Goal: Task Accomplishment & Management: Complete application form

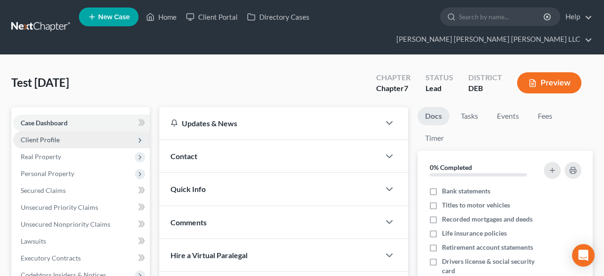
click at [56, 136] on span "Client Profile" at bounding box center [40, 140] width 39 height 8
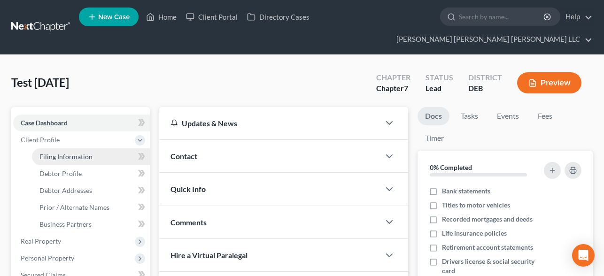
click at [68, 153] on span "Filing Information" at bounding box center [65, 157] width 53 height 8
select select "1"
select select "0"
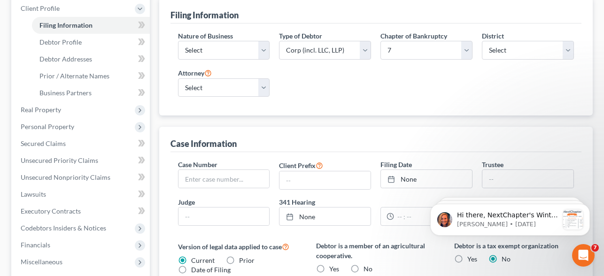
scroll to position [132, 0]
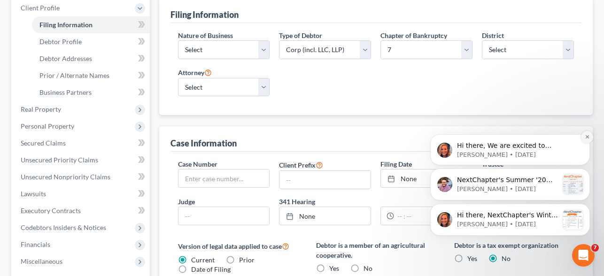
click at [586, 138] on icon "Dismiss notification" at bounding box center [586, 136] width 3 height 3
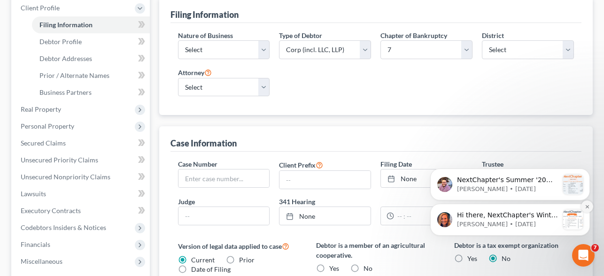
click at [590, 205] on button "Dismiss notification" at bounding box center [587, 206] width 12 height 12
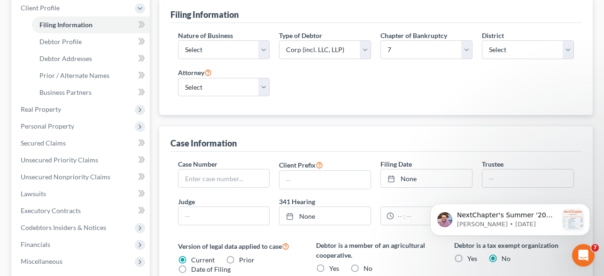
click at [590, 205] on button "Dismiss notification" at bounding box center [587, 207] width 10 height 10
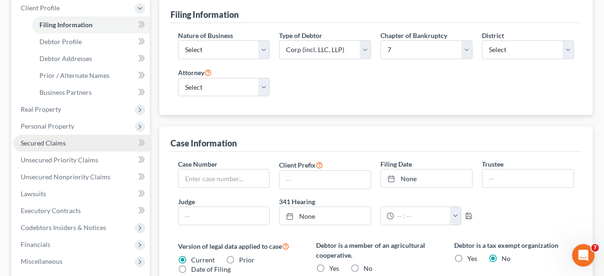
click at [66, 135] on link "Secured Claims" at bounding box center [81, 143] width 137 height 17
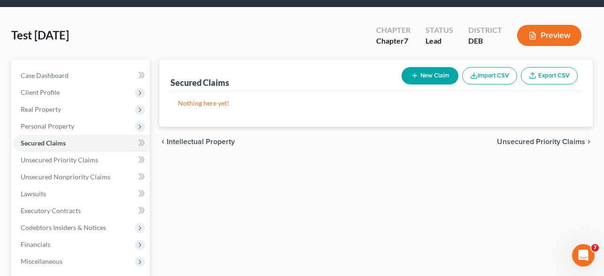
scroll to position [48, 0]
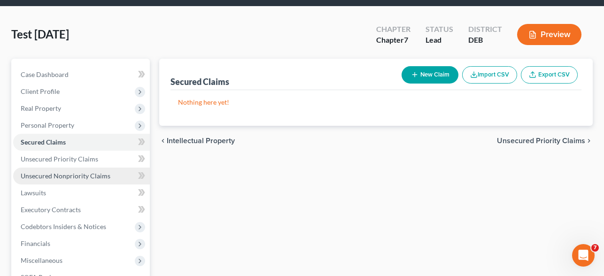
click at [87, 172] on span "Unsecured Nonpriority Claims" at bounding box center [66, 176] width 90 height 8
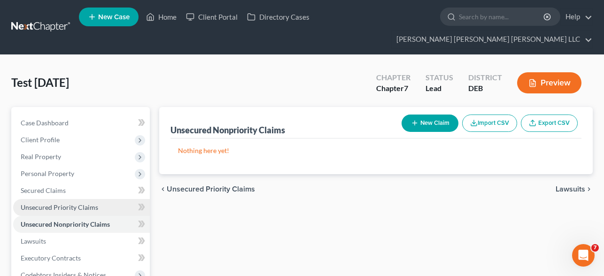
click at [26, 203] on span "Unsecured Priority Claims" at bounding box center [59, 207] width 77 height 8
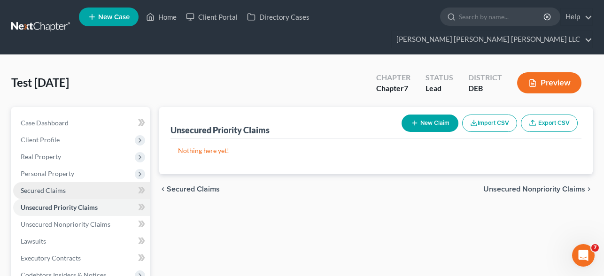
click at [73, 182] on link "Secured Claims" at bounding box center [81, 190] width 137 height 17
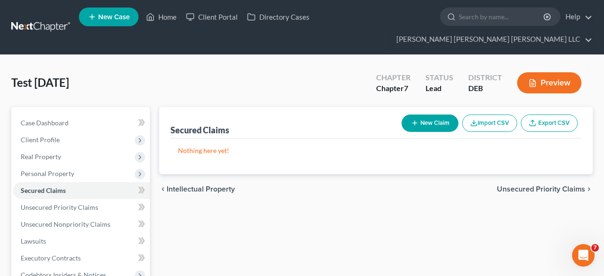
click at [547, 115] on link "Export CSV" at bounding box center [549, 123] width 57 height 17
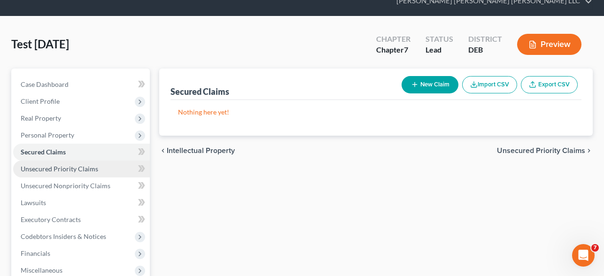
click at [42, 165] on span "Unsecured Priority Claims" at bounding box center [59, 169] width 77 height 8
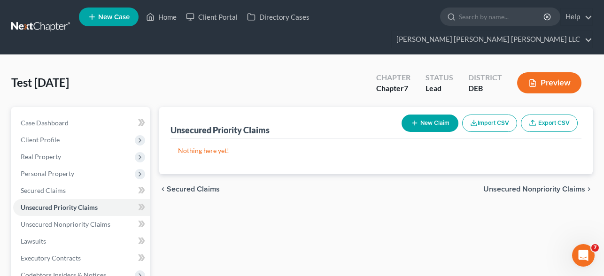
click at [549, 115] on link "Export CSV" at bounding box center [549, 123] width 57 height 17
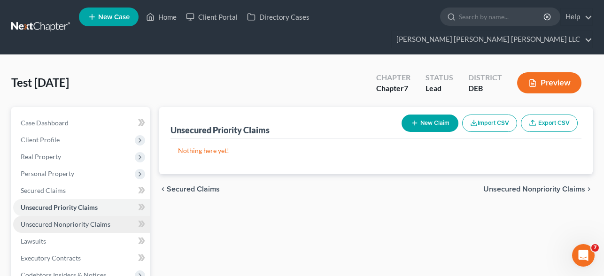
click at [81, 220] on span "Unsecured Nonpriority Claims" at bounding box center [66, 224] width 90 height 8
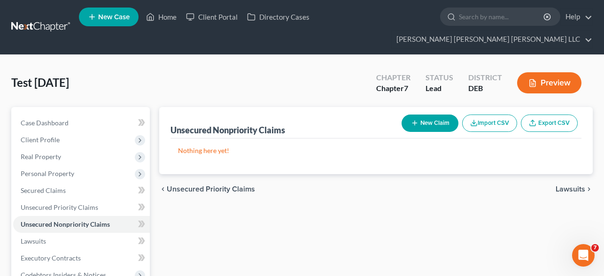
click at [549, 115] on link "Export CSV" at bounding box center [549, 123] width 57 height 17
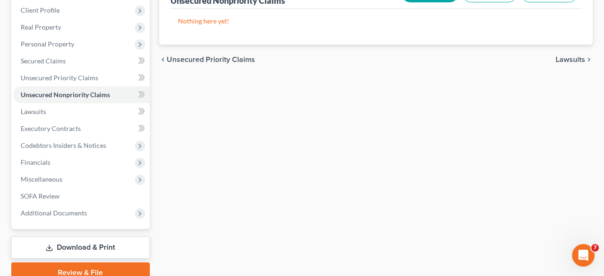
scroll to position [144, 0]
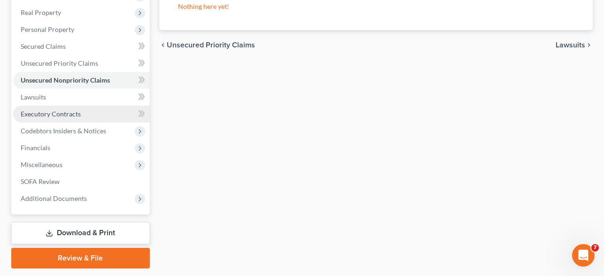
click at [62, 110] on span "Executory Contracts" at bounding box center [51, 114] width 60 height 8
